Goal: Task Accomplishment & Management: Use online tool/utility

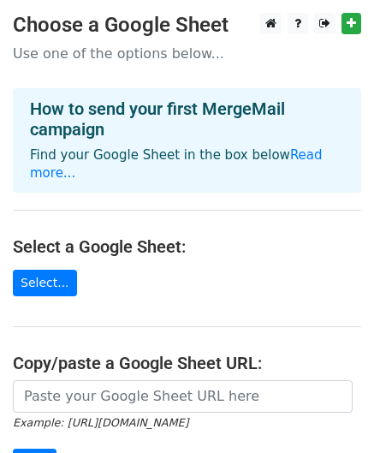
scroll to position [247, 0]
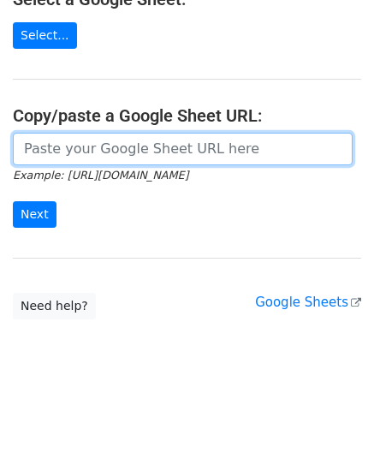
click at [105, 138] on input "url" at bounding box center [183, 149] width 340 height 33
paste input "https://docs.google.com/spreadsheets/d/1kKppPJHuv4gmZW6q9DRWQKSAckSOfSgA5h4lo5w…"
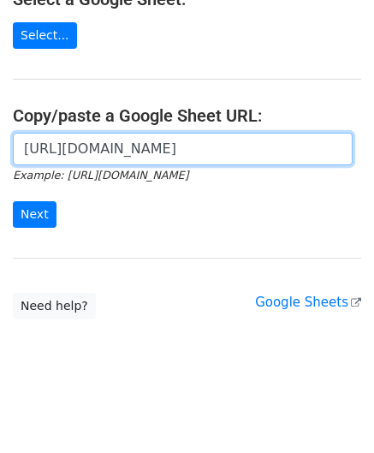
scroll to position [0, 459]
type input "https://docs.google.com/spreadsheets/d/1kKppPJHuv4gmZW6q9DRWQKSAckSOfSgA5h4lo5w…"
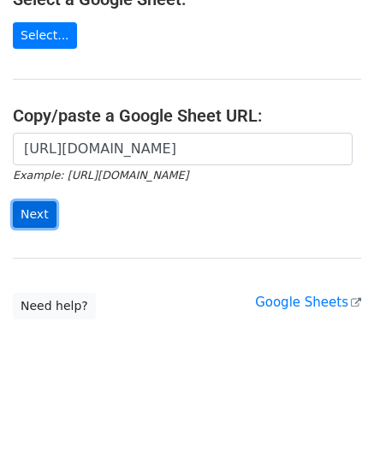
scroll to position [0, 0]
click at [33, 207] on input "Next" at bounding box center [35, 214] width 44 height 27
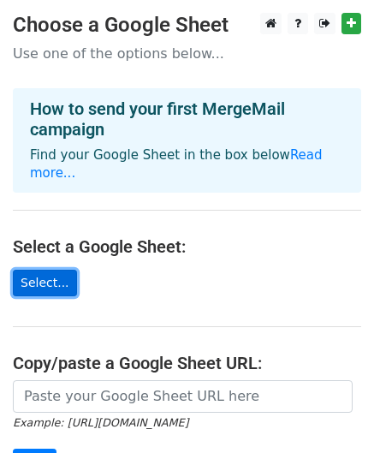
click at [51, 280] on link "Select..." at bounding box center [45, 282] width 64 height 27
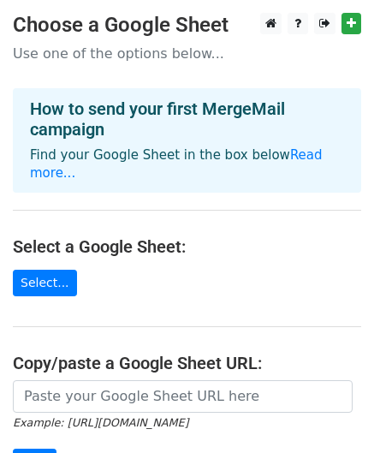
click at [138, 282] on main "Choose a Google Sheet Use one of the options below... How to send your first Me…" at bounding box center [187, 290] width 374 height 554
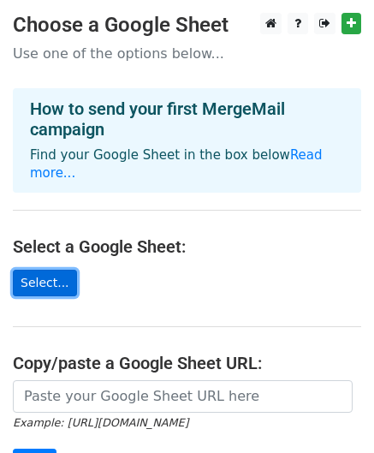
click at [53, 280] on link "Select..." at bounding box center [45, 282] width 64 height 27
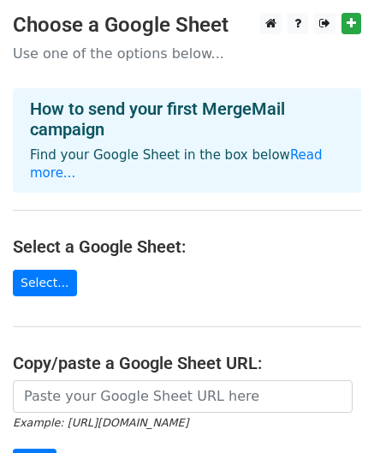
scroll to position [247, 0]
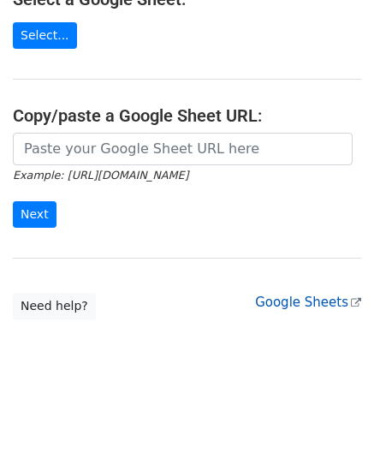
click at [293, 304] on link "Google Sheets" at bounding box center [308, 301] width 106 height 15
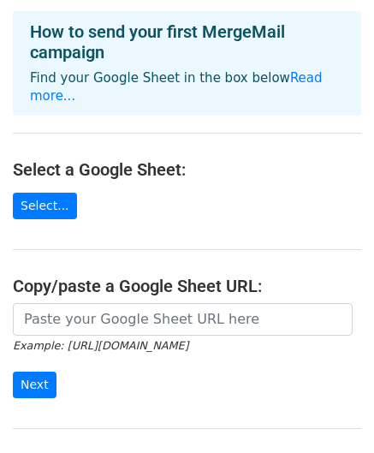
scroll to position [76, 0]
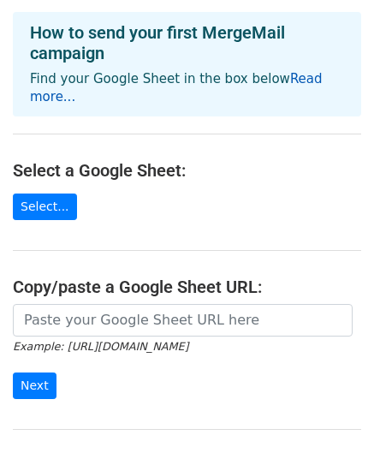
click at [299, 80] on link "Read more..." at bounding box center [176, 87] width 293 height 33
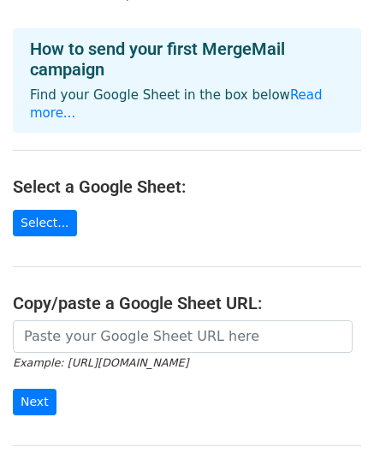
scroll to position [86, 0]
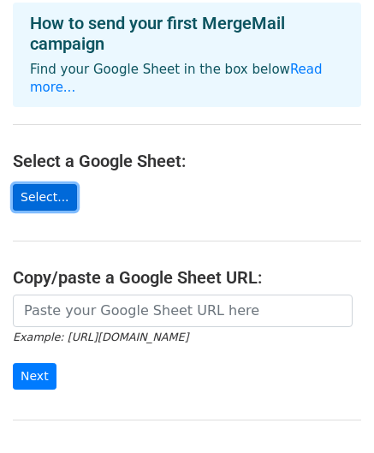
click at [45, 198] on link "Select..." at bounding box center [45, 197] width 64 height 27
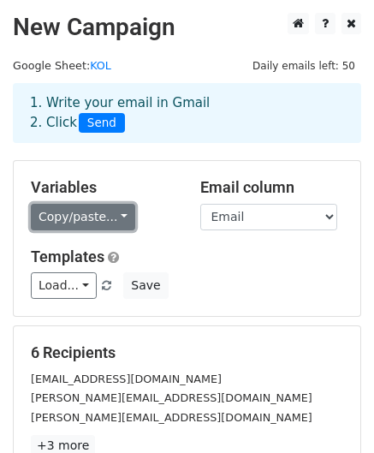
click at [108, 215] on link "Copy/paste..." at bounding box center [83, 217] width 104 height 27
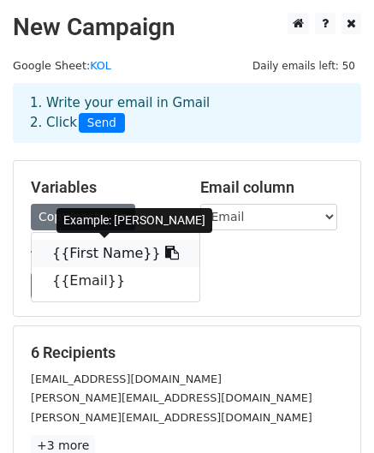
click at [116, 253] on link "{{First Name}}" at bounding box center [116, 253] width 168 height 27
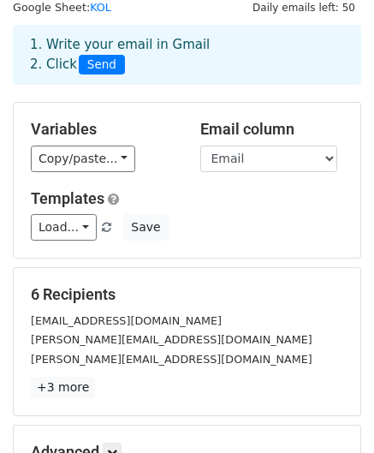
scroll to position [86, 0]
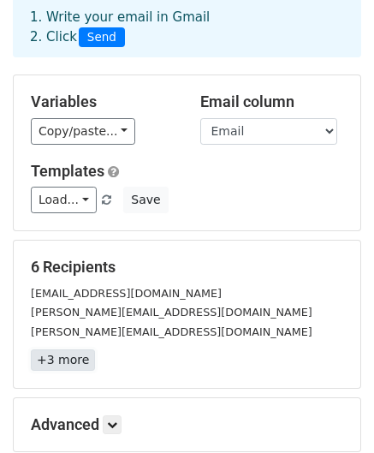
click at [49, 357] on link "+3 more" at bounding box center [63, 359] width 64 height 21
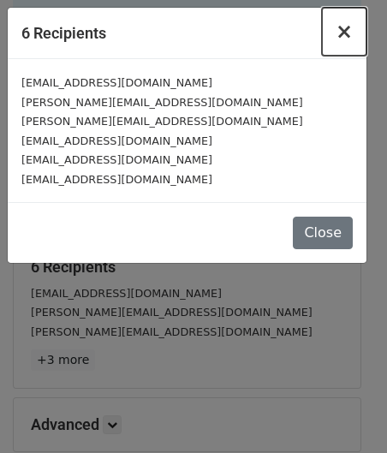
click at [349, 30] on span "×" at bounding box center [343, 32] width 17 height 24
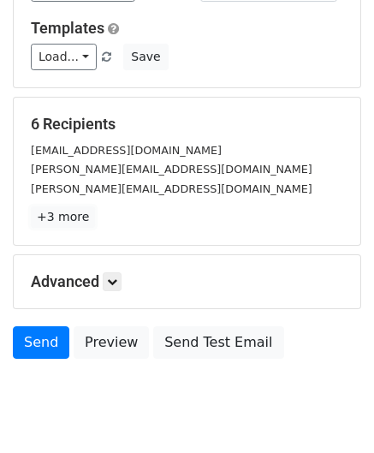
scroll to position [257, 0]
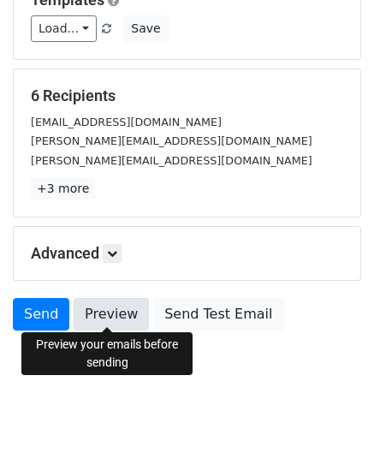
click at [117, 313] on link "Preview" at bounding box center [111, 314] width 75 height 33
click at [120, 314] on link "Preview" at bounding box center [111, 314] width 75 height 33
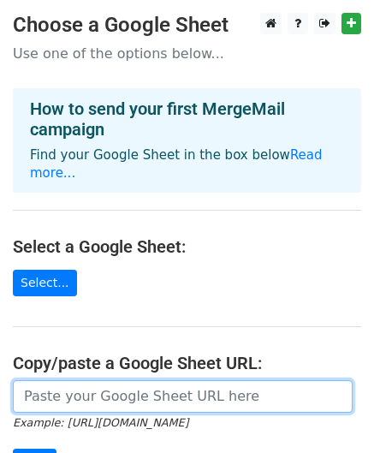
click at [91, 396] on input "url" at bounding box center [183, 396] width 340 height 33
paste input "https://docs.google.com/spreadsheets/d/1kKppPJHuv4gmZW6q9DRWQKSAckSOfSgA5h4lo5w…"
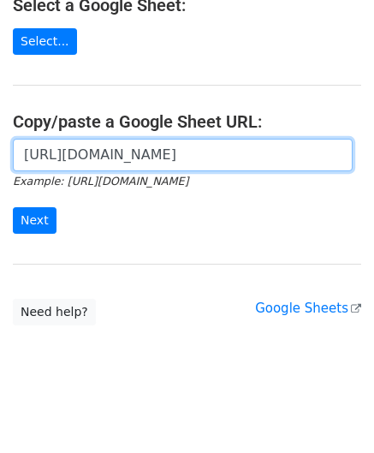
scroll to position [247, 0]
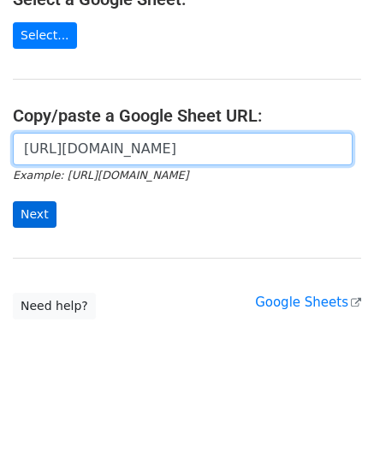
type input "https://docs.google.com/spreadsheets/d/1kKppPJHuv4gmZW6q9DRWQKSAckSOfSgA5h4lo5w…"
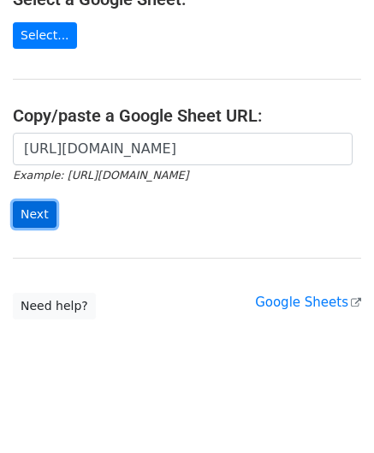
click at [44, 219] on input "Next" at bounding box center [35, 214] width 44 height 27
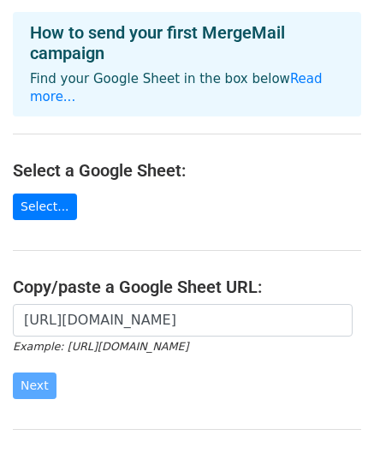
scroll to position [0, 0]
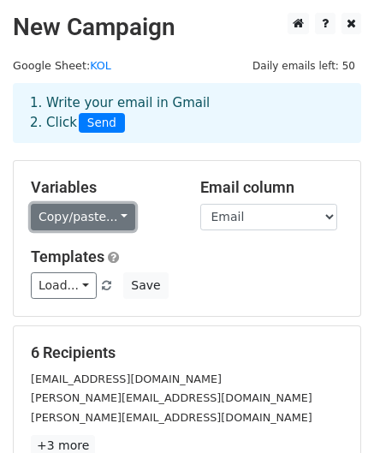
click at [105, 221] on link "Copy/paste..." at bounding box center [83, 217] width 104 height 27
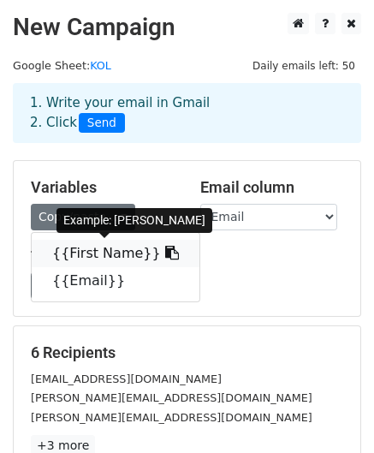
click at [108, 247] on link "{{First Name}}" at bounding box center [116, 253] width 168 height 27
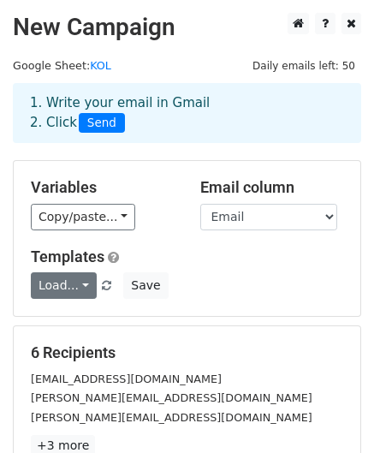
scroll to position [275, 0]
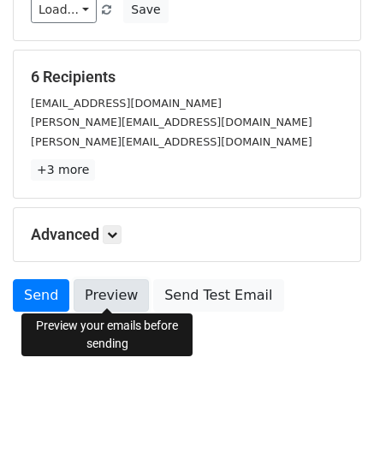
click at [112, 293] on link "Preview" at bounding box center [111, 295] width 75 height 33
click at [108, 281] on link "Preview" at bounding box center [111, 295] width 75 height 33
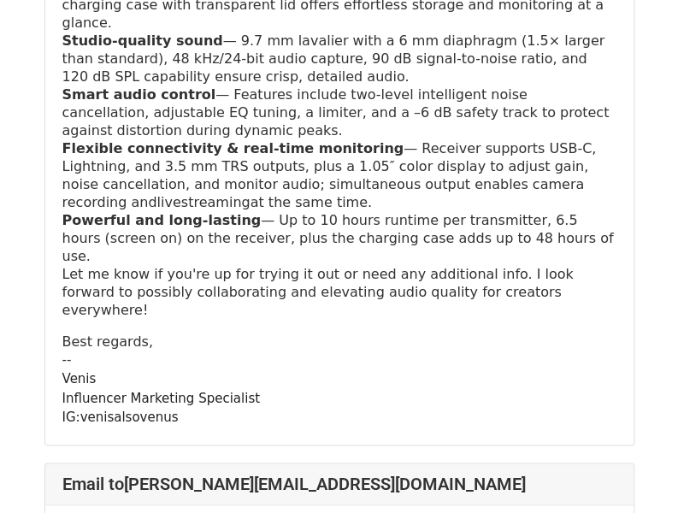
scroll to position [513, 0]
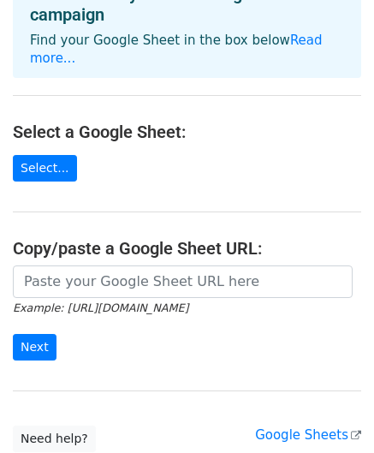
scroll to position [247, 0]
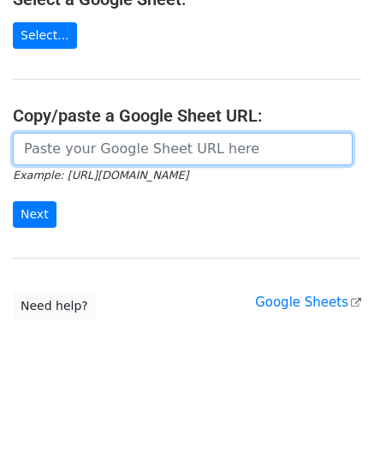
click at [77, 141] on input "url" at bounding box center [183, 149] width 340 height 33
paste input "https://docs.google.com/spreadsheets/d/1kKppPJHuv4gmZW6q9DRWQKSAckSOfSgA5h4lo5w…"
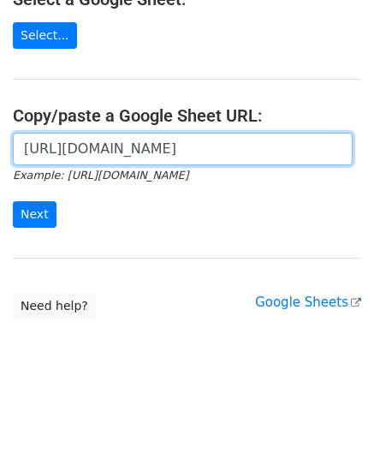
scroll to position [0, 459]
type input "https://docs.google.com/spreadsheets/d/1kKppPJHuv4gmZW6q9DRWQKSAckSOfSgA5h4lo5w…"
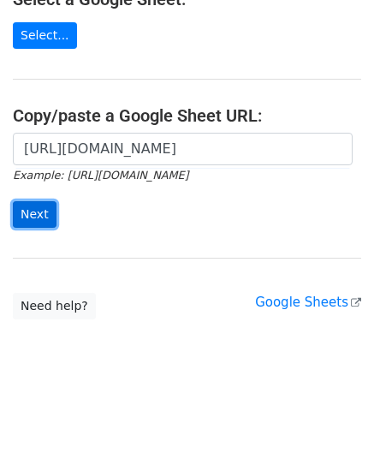
click at [38, 208] on input "Next" at bounding box center [35, 214] width 44 height 27
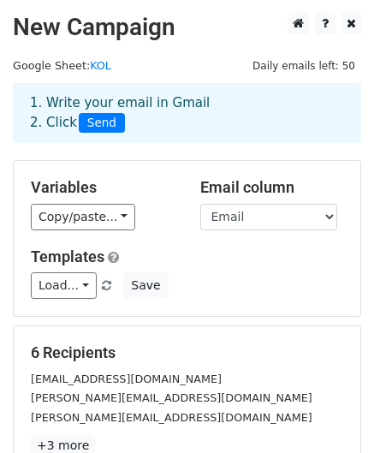
click at [118, 310] on div "Variables Copy/paste... {{First Name}} {{Email}} Email column First Name Email …" at bounding box center [187, 238] width 346 height 155
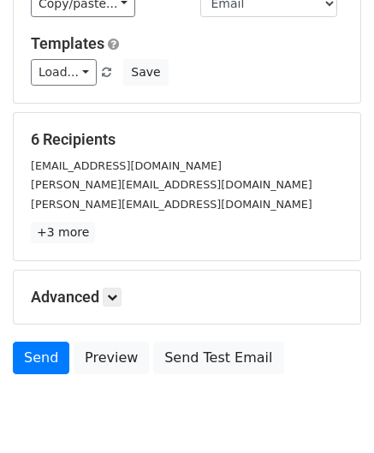
scroll to position [257, 0]
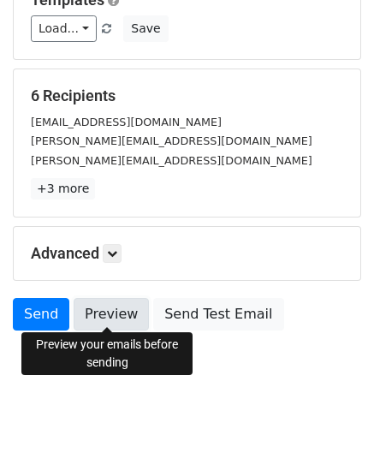
click at [120, 305] on link "Preview" at bounding box center [111, 314] width 75 height 33
click at [104, 314] on link "Preview" at bounding box center [111, 314] width 75 height 33
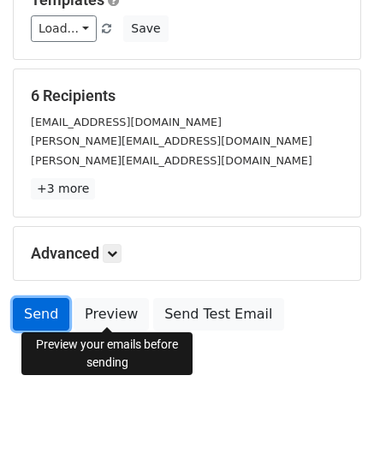
click at [36, 309] on link "Send" at bounding box center [41, 314] width 56 height 33
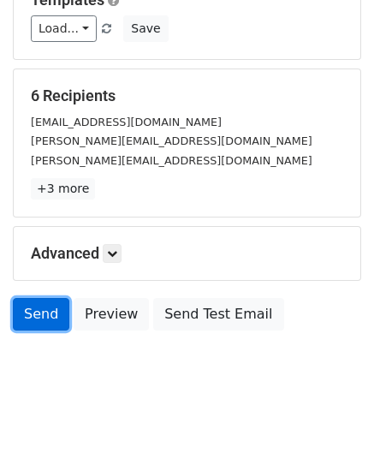
click at [36, 309] on link "Send" at bounding box center [41, 314] width 56 height 33
click at [37, 305] on link "Send" at bounding box center [41, 314] width 56 height 33
click at [42, 311] on link "Send" at bounding box center [41, 314] width 56 height 33
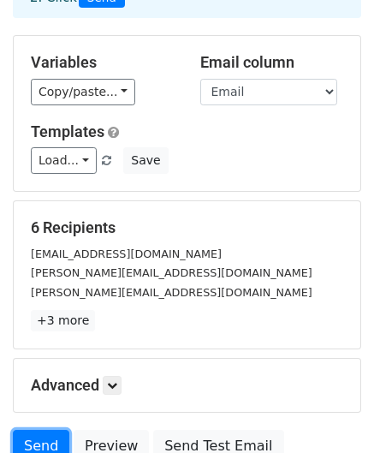
scroll to position [275, 0]
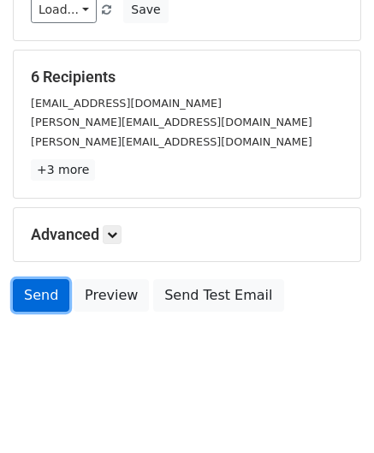
click at [50, 281] on link "Send" at bounding box center [41, 295] width 56 height 33
click at [34, 294] on link "Send" at bounding box center [41, 295] width 56 height 33
click at [47, 290] on link "Send" at bounding box center [41, 295] width 56 height 33
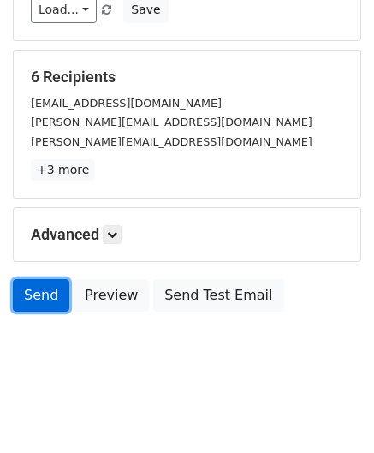
click at [47, 290] on link "Send" at bounding box center [41, 295] width 56 height 33
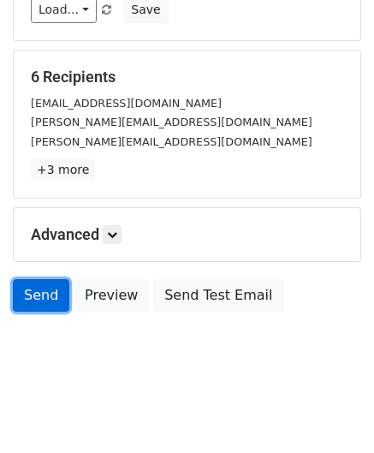
click at [33, 287] on link "Send" at bounding box center [41, 295] width 56 height 33
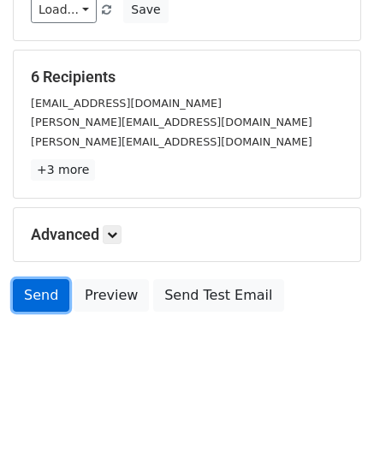
click at [33, 287] on link "Send" at bounding box center [41, 295] width 56 height 33
click at [29, 287] on link "Send" at bounding box center [41, 295] width 56 height 33
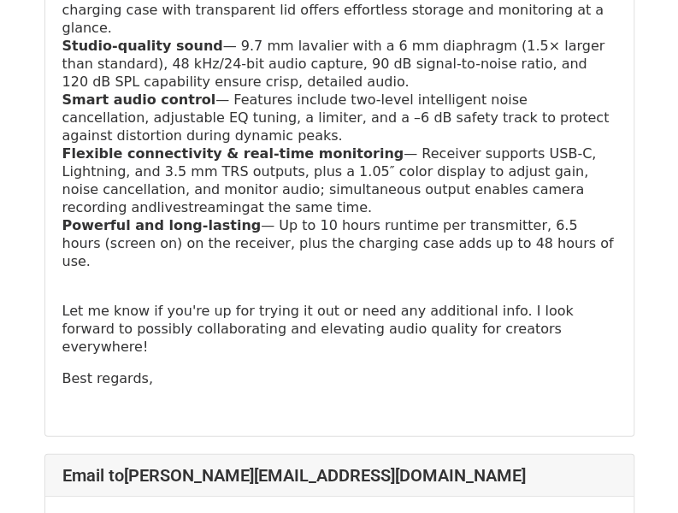
scroll to position [1283, 0]
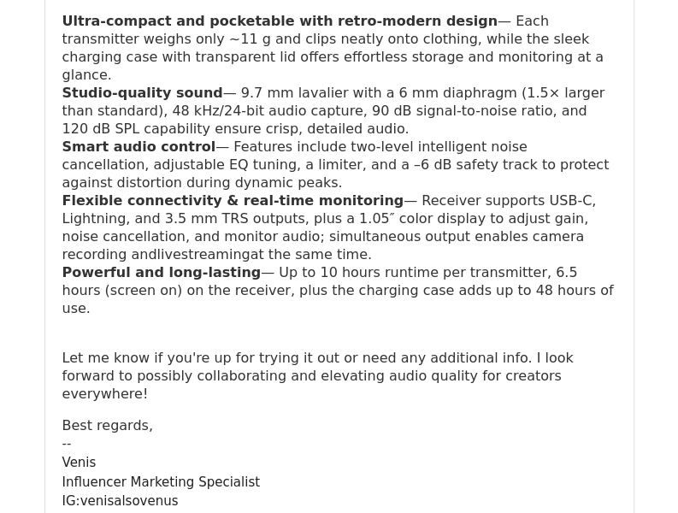
scroll to position [599, 0]
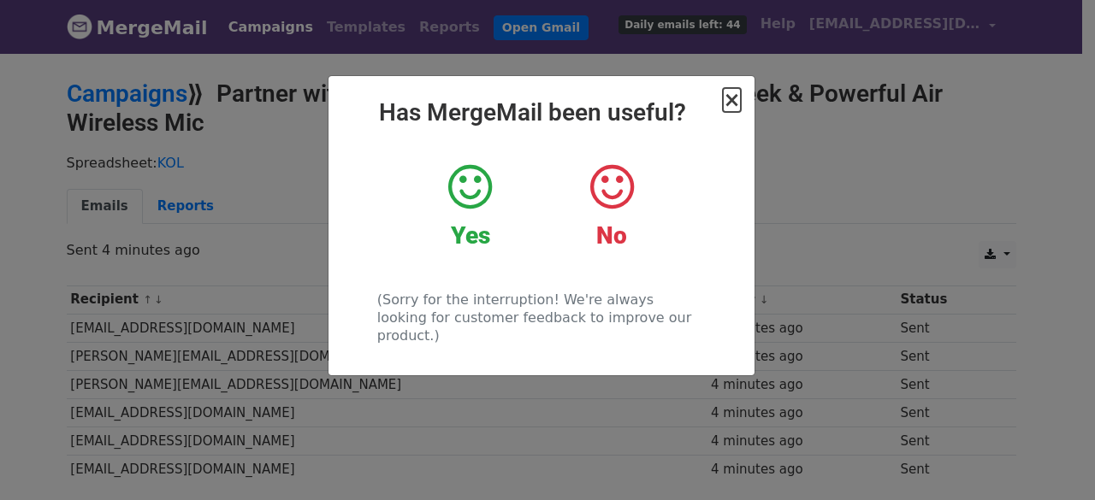
click at [735, 104] on span "×" at bounding box center [731, 100] width 17 height 24
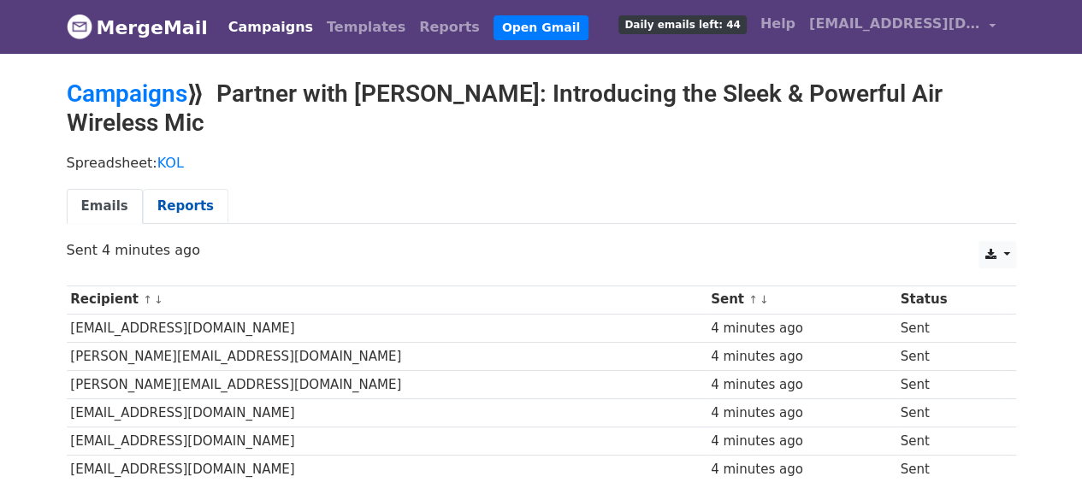
click at [175, 203] on link "Reports" at bounding box center [186, 206] width 86 height 35
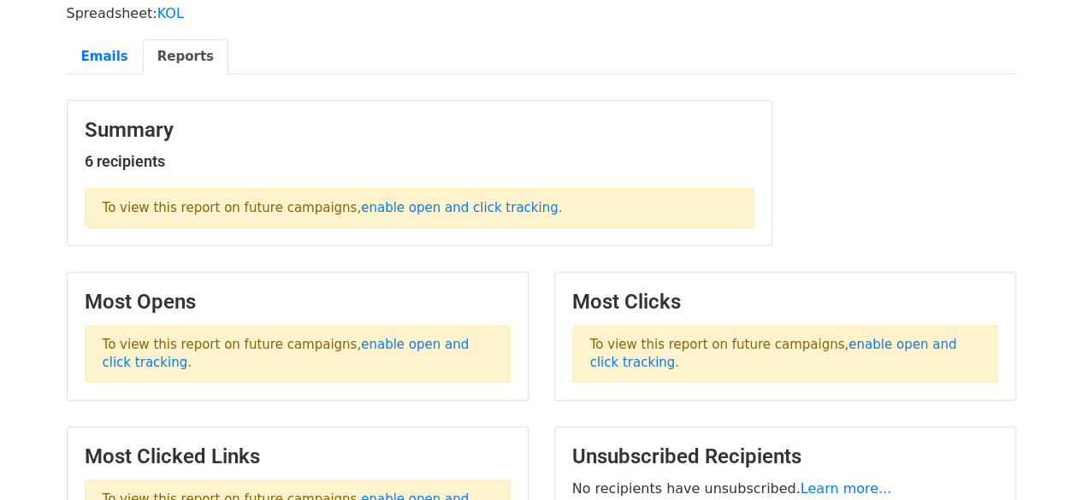
scroll to position [149, 0]
click at [398, 204] on link "enable open and click tracking" at bounding box center [459, 208] width 197 height 15
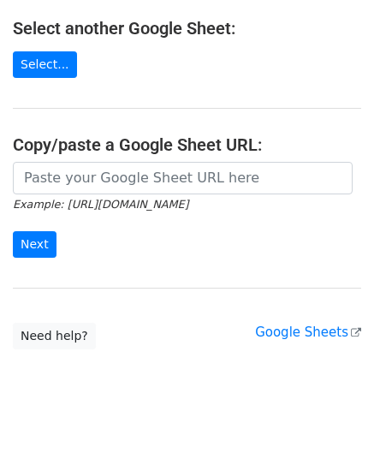
scroll to position [193, 0]
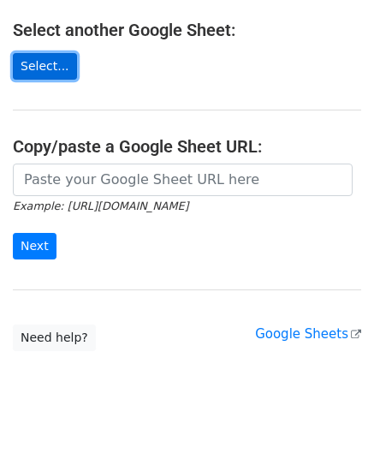
click at [46, 67] on link "Select..." at bounding box center [45, 66] width 64 height 27
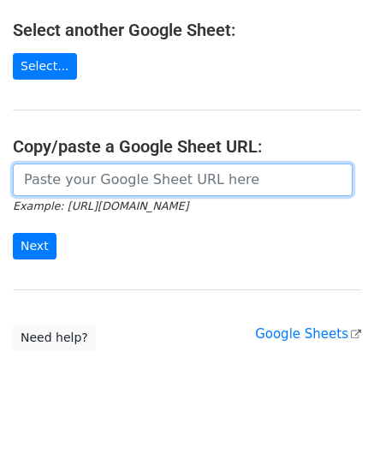
click at [117, 179] on input "url" at bounding box center [183, 179] width 340 height 33
paste input "https://docs.google.com/spreadsheets/d/1kKppPJHuv4gmZW6q9DRWQKSAckSOfSgA5h4lo5w…"
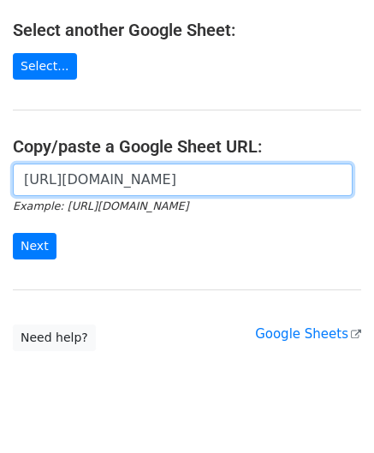
scroll to position [0, 459]
type input "https://docs.google.com/spreadsheets/d/1kKppPJHuv4gmZW6q9DRWQKSAckSOfSgA5h4lo5w…"
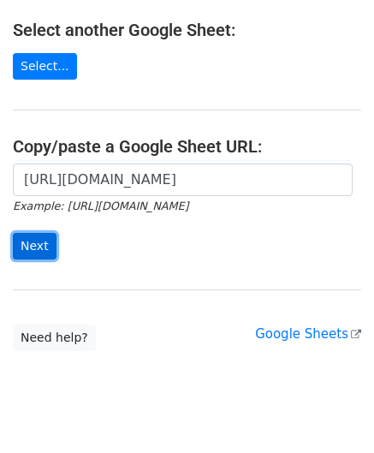
click at [39, 239] on input "Next" at bounding box center [35, 246] width 44 height 27
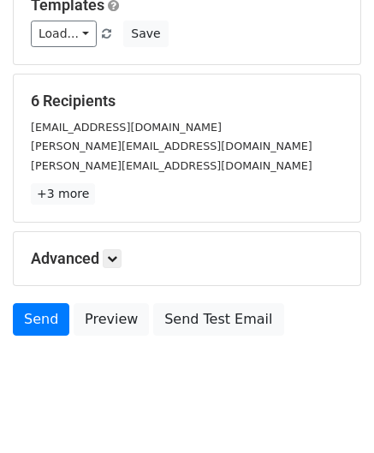
scroll to position [275, 0]
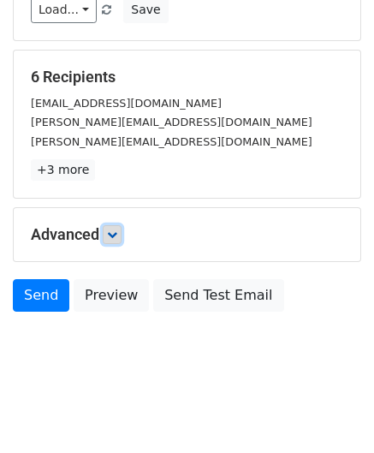
click at [110, 225] on link at bounding box center [112, 234] width 19 height 19
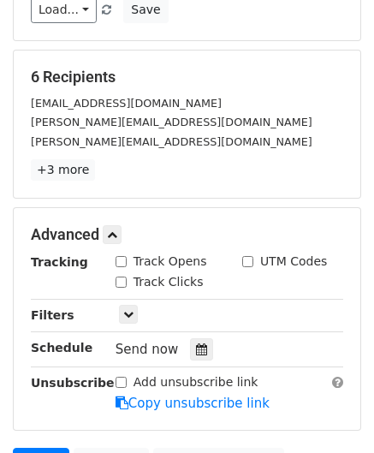
click at [122, 258] on input "Track Opens" at bounding box center [120, 261] width 11 height 11
checkbox input "true"
click at [121, 276] on input "Track Clicks" at bounding box center [120, 281] width 11 height 11
checkbox input "true"
click at [245, 256] on input "UTM Codes" at bounding box center [247, 261] width 11 height 11
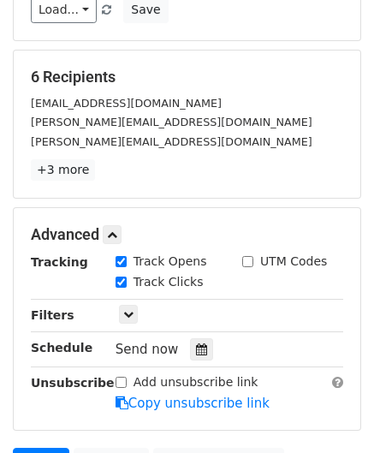
checkbox input "true"
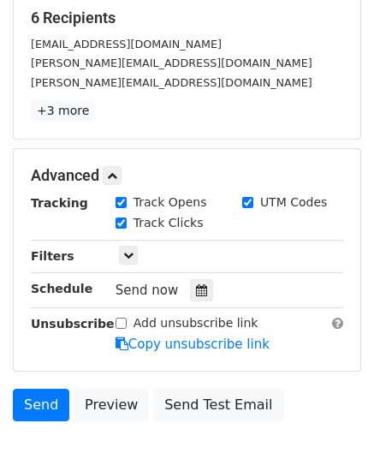
scroll to position [361, 0]
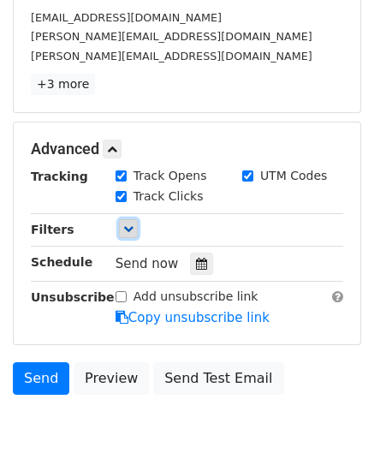
click at [124, 225] on icon at bounding box center [128, 228] width 10 height 10
